Goal: Task Accomplishment & Management: Use online tool/utility

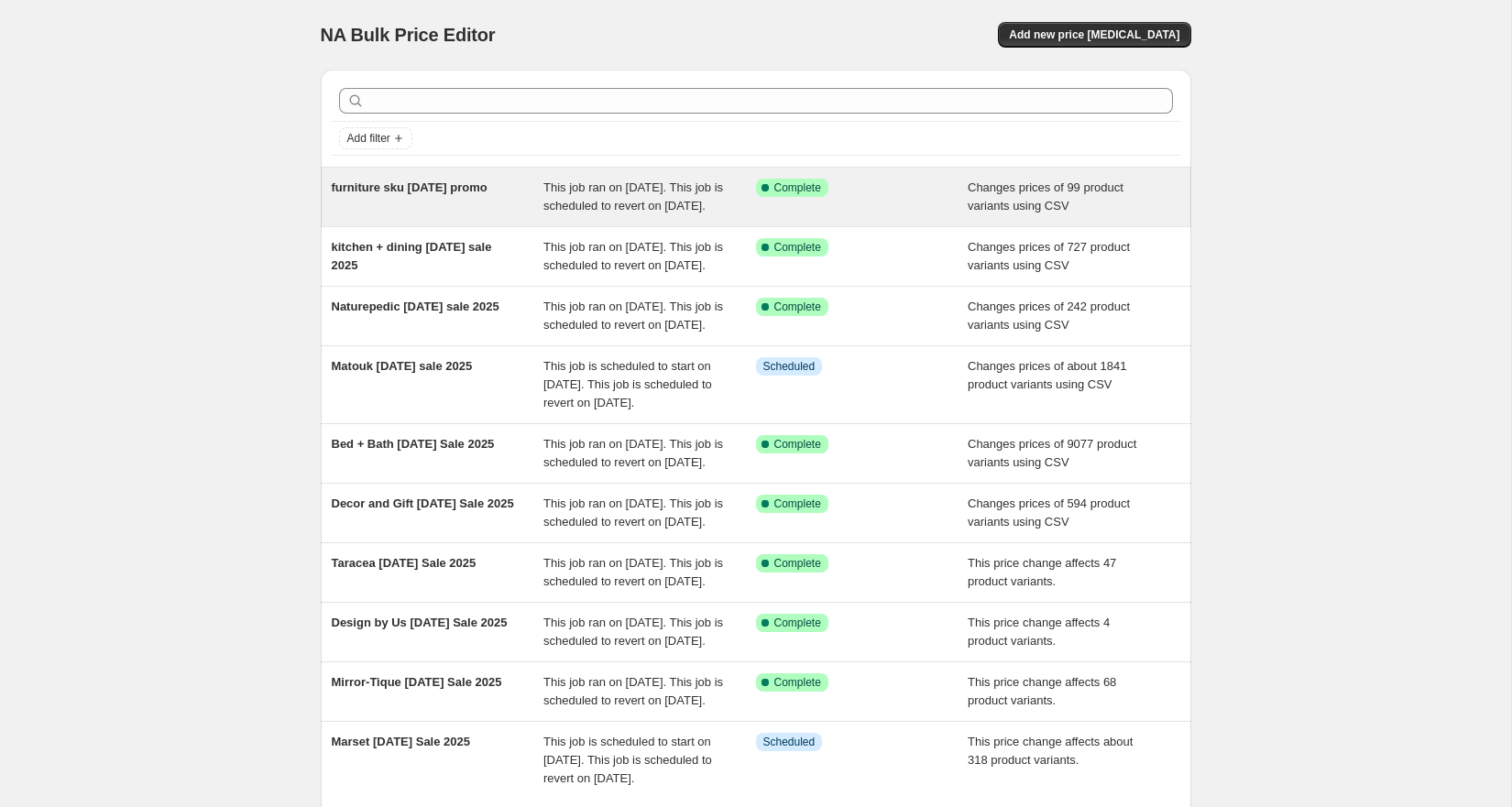
click at [414, 191] on span "furniture sku [DATE] promo" at bounding box center [410, 187] width 156 height 14
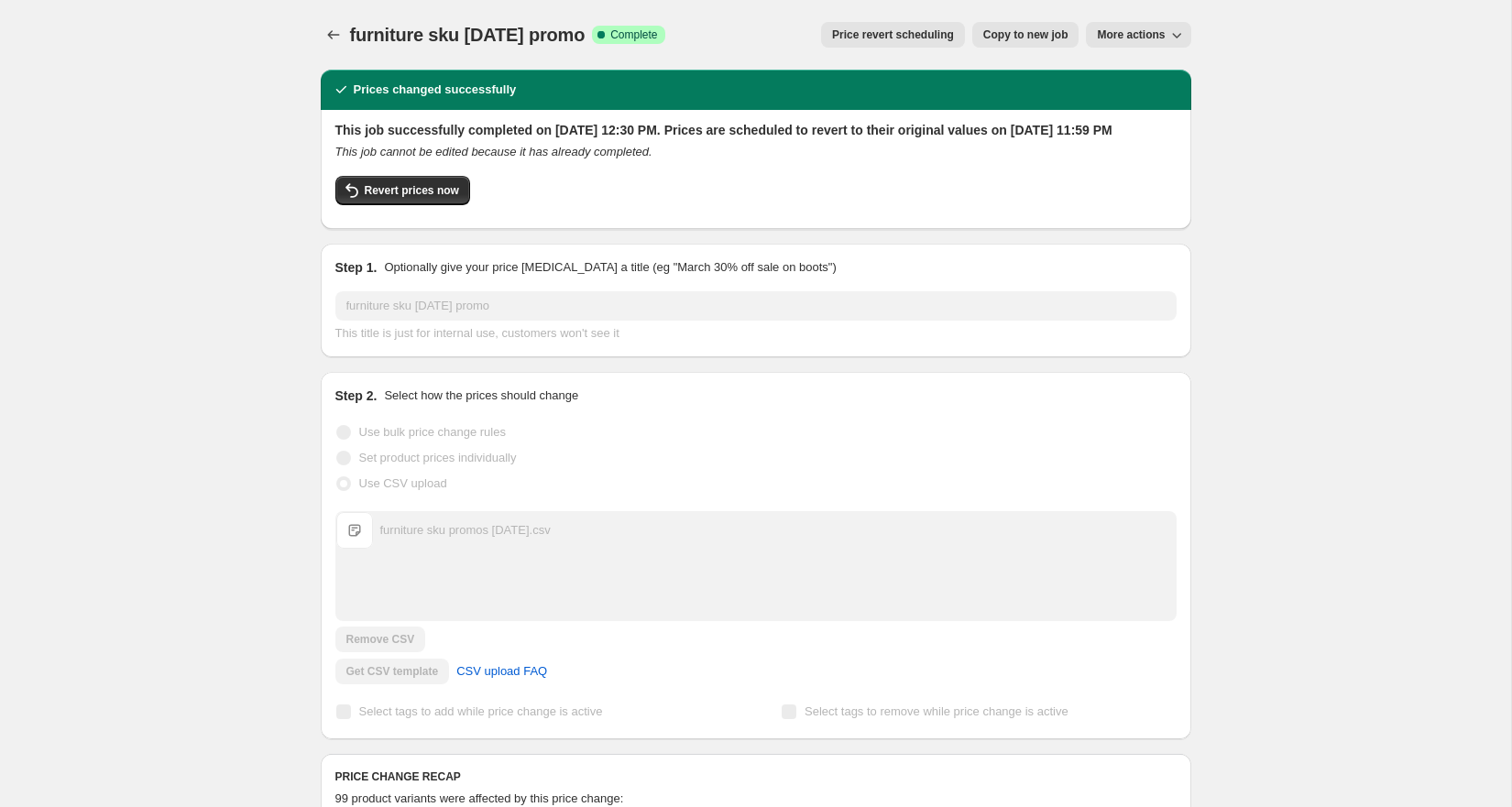
click at [1132, 34] on span "More actions" at bounding box center [1131, 34] width 68 height 15
click at [331, 29] on icon "Price change jobs" at bounding box center [333, 34] width 19 height 19
